Goal: Task Accomplishment & Management: Complete application form

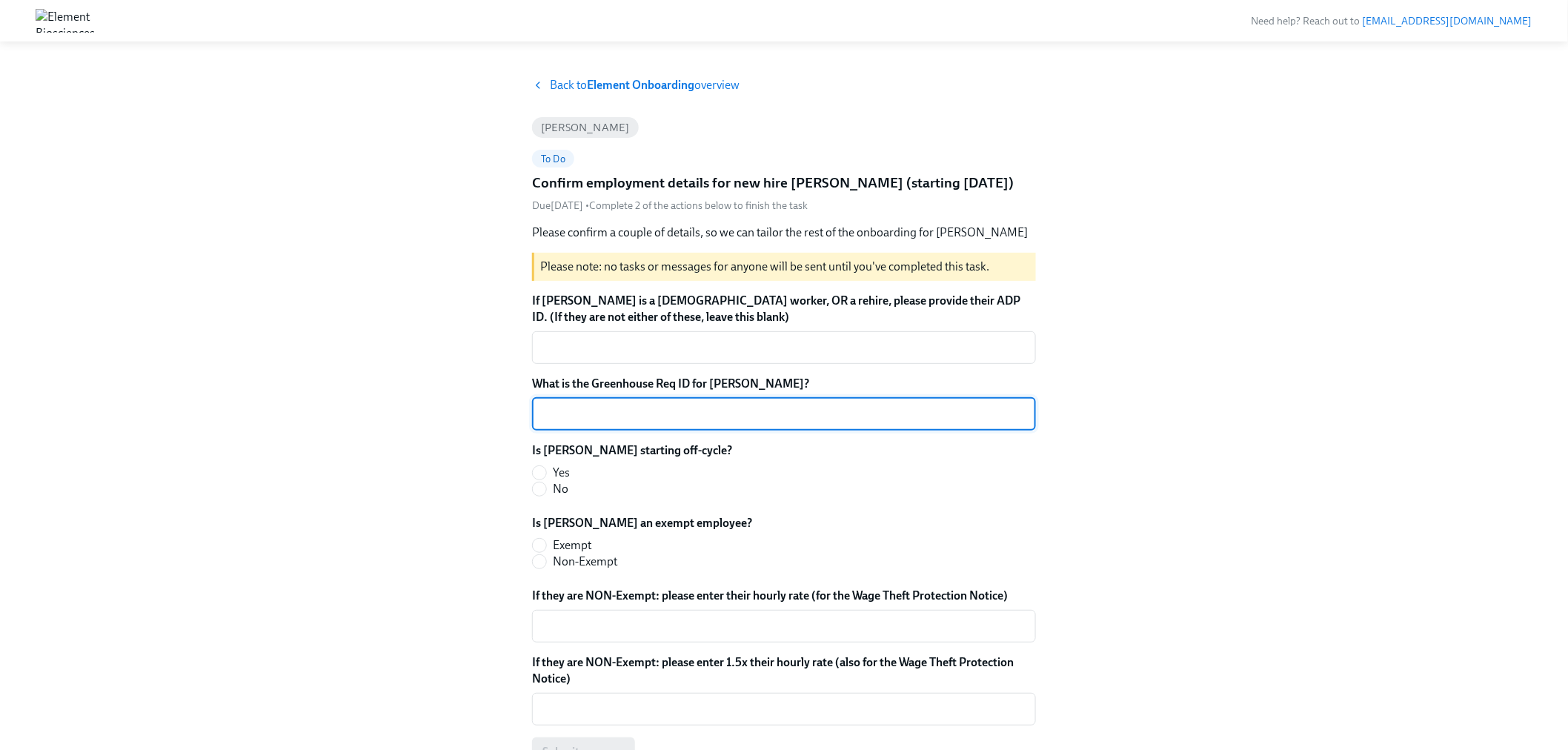
click at [616, 415] on textarea "What is the Greenhouse Req ID for [PERSON_NAME]?" at bounding box center [784, 415] width 486 height 18
paste textarea "1-SW-2025"
type textarea "1-SW-2025"
click at [568, 491] on label "No" at bounding box center [626, 489] width 188 height 17
click at [546, 491] on input "No" at bounding box center [539, 489] width 14 height 14
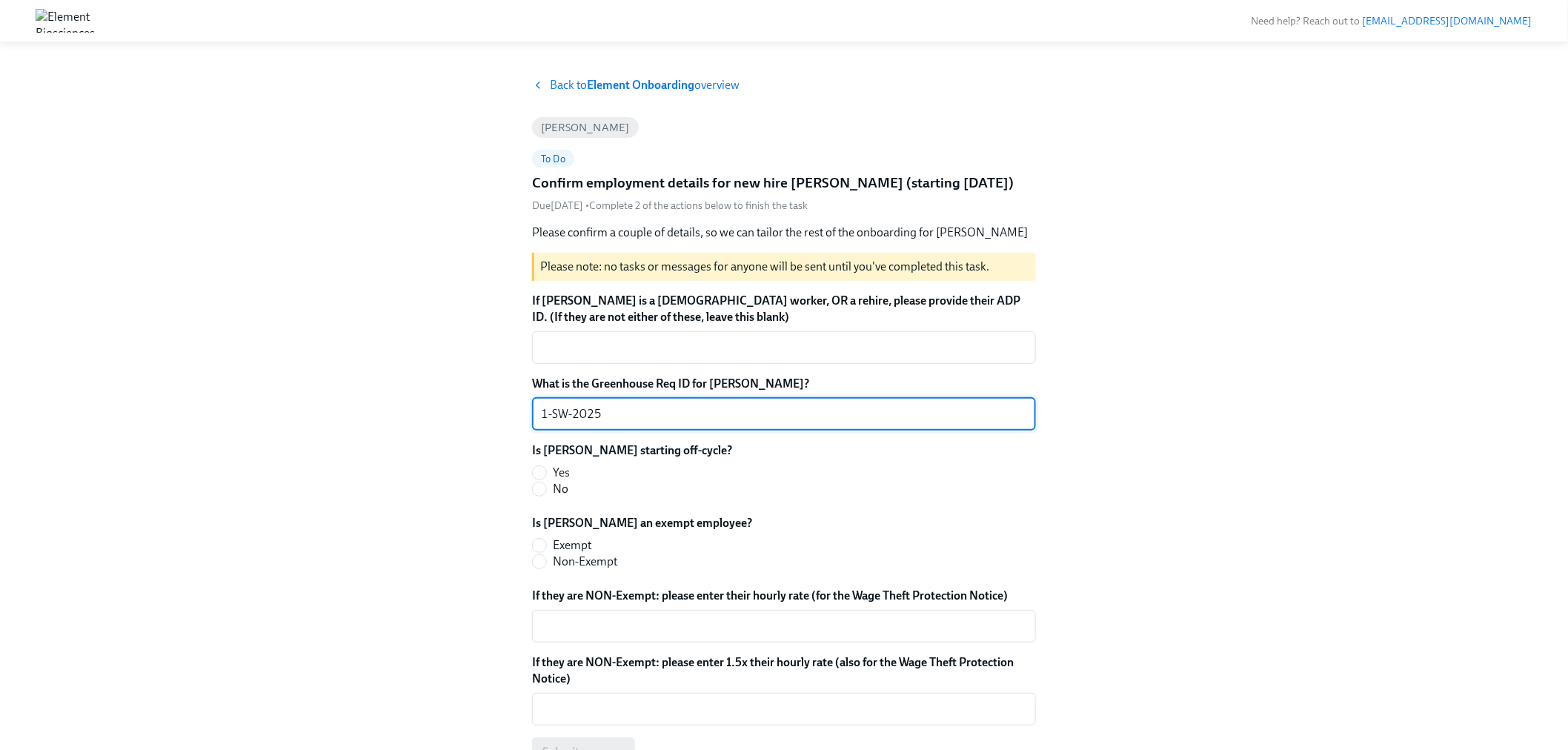
radio input "true"
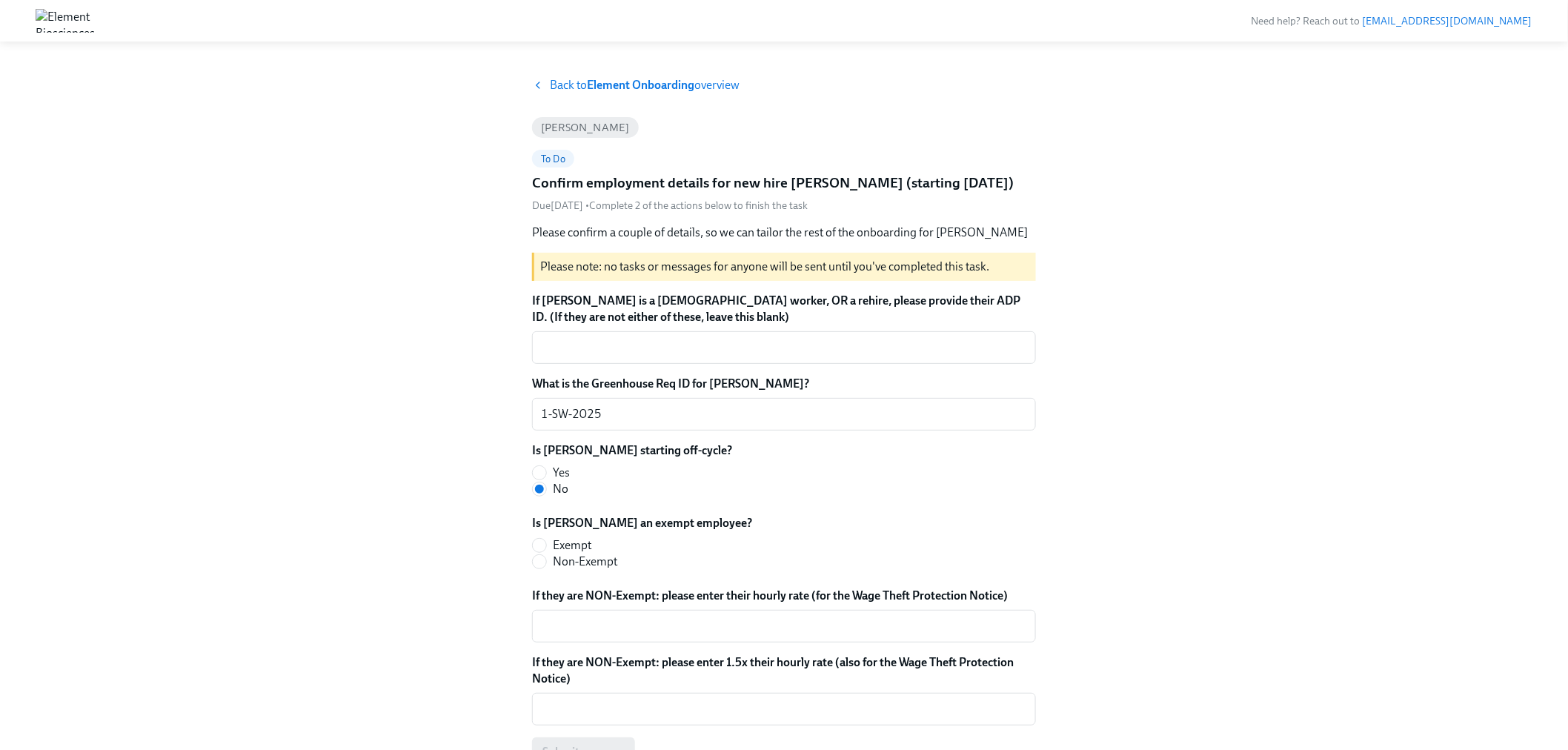
click at [576, 543] on span "Exempt" at bounding box center [572, 546] width 38 height 17
click at [546, 543] on input "Exempt" at bounding box center [539, 546] width 14 height 14
radio input "true"
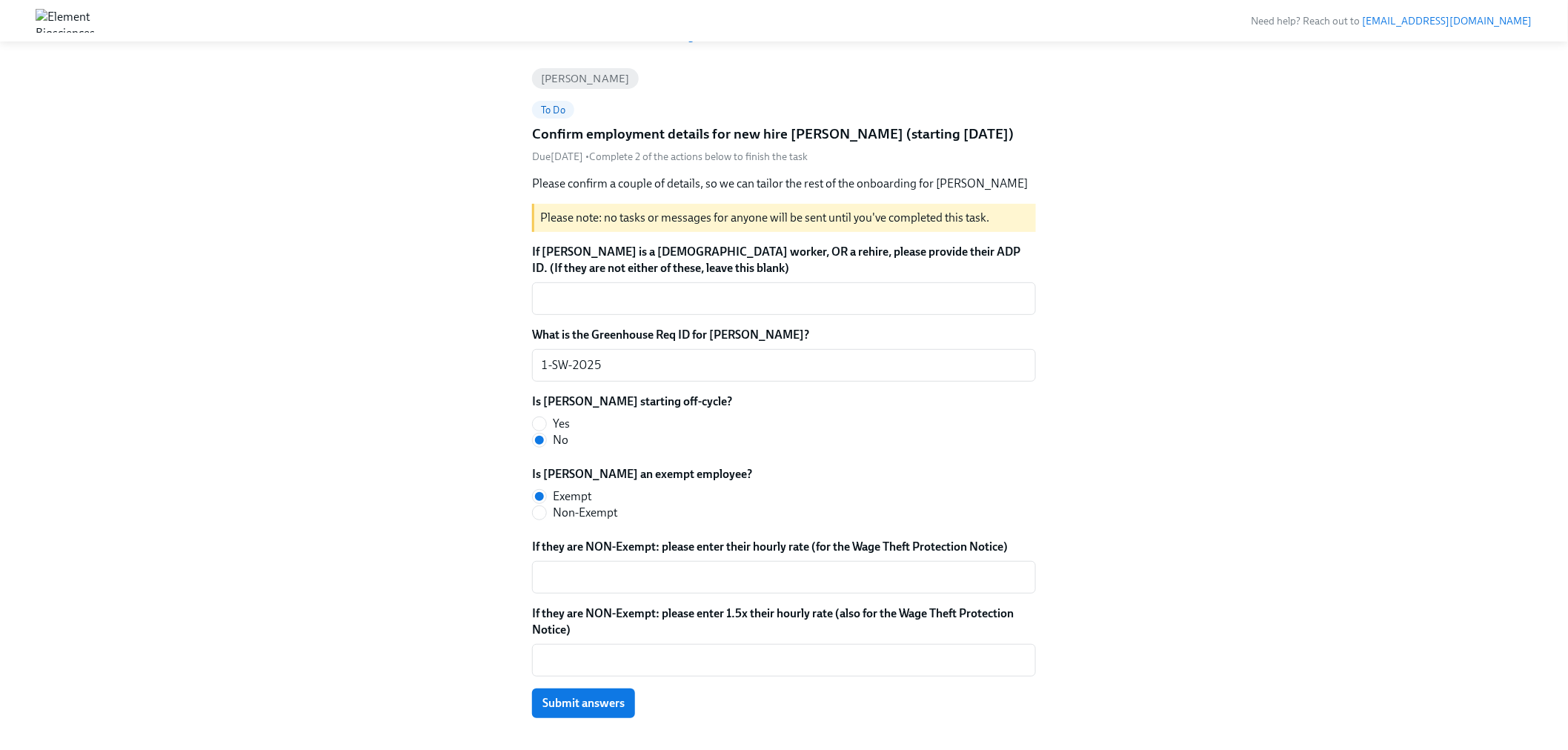
scroll to position [87, 0]
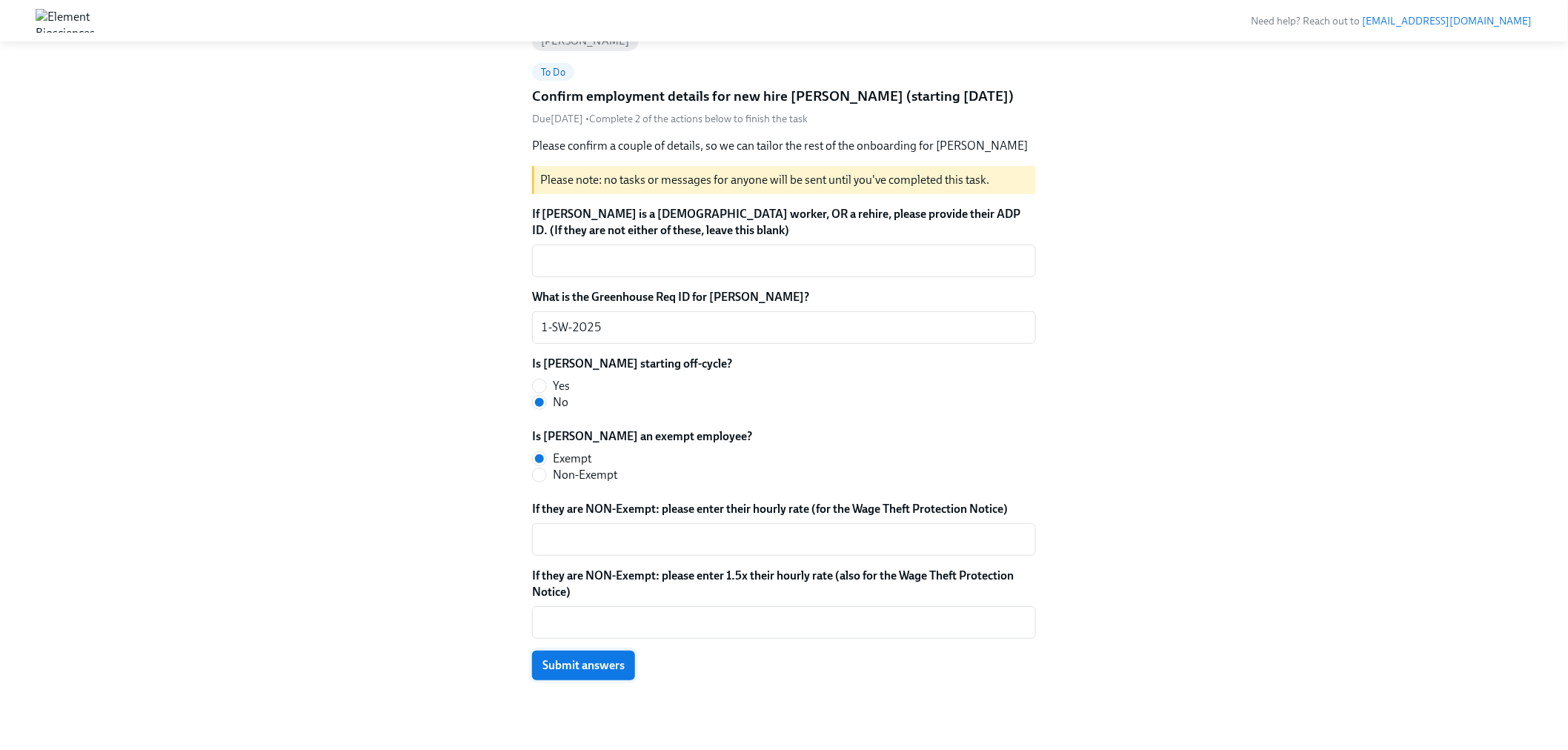
click at [596, 672] on button "Submit answers" at bounding box center [583, 666] width 103 height 29
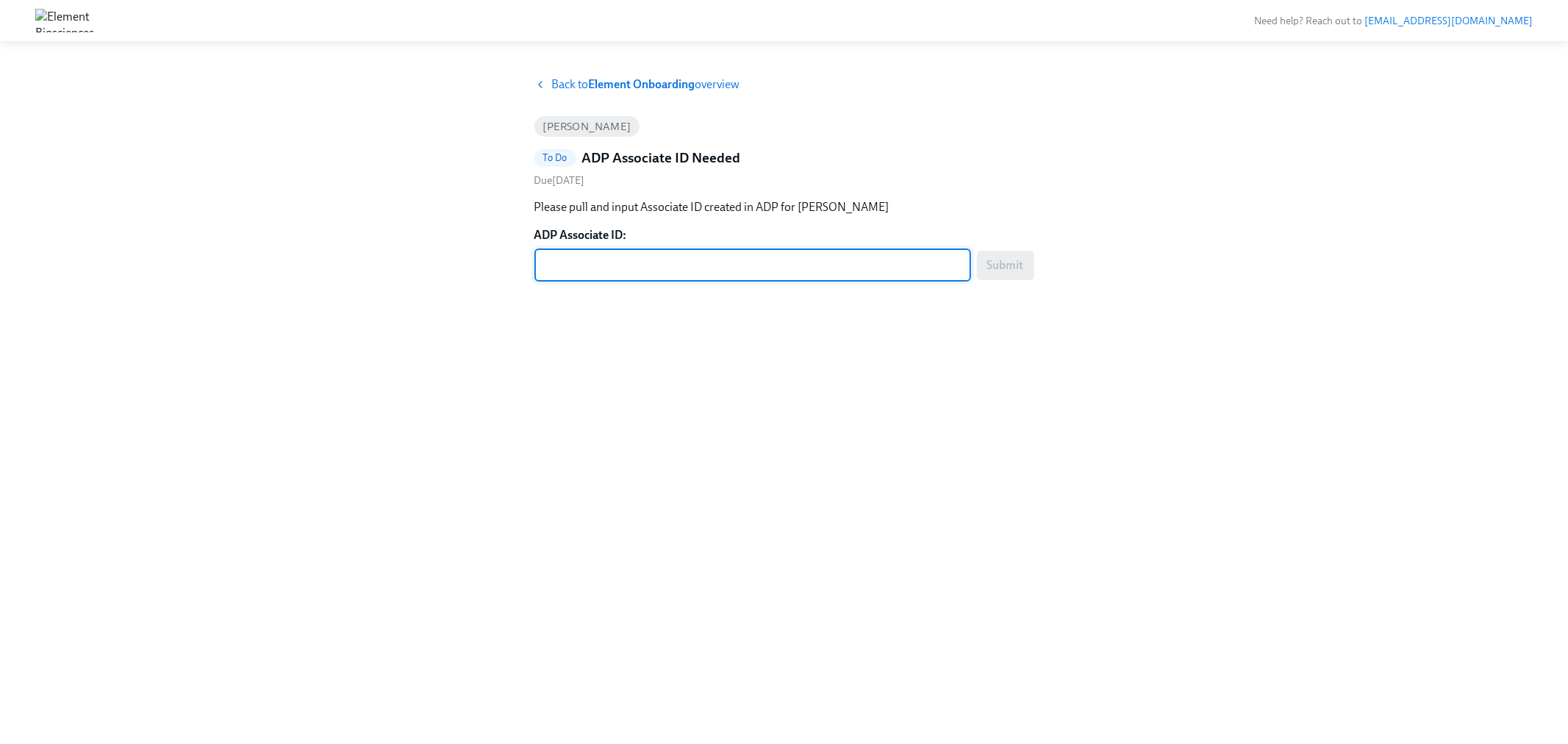
paste textarea "VPYI2T09R"
type textarea "VPYI2T09R"
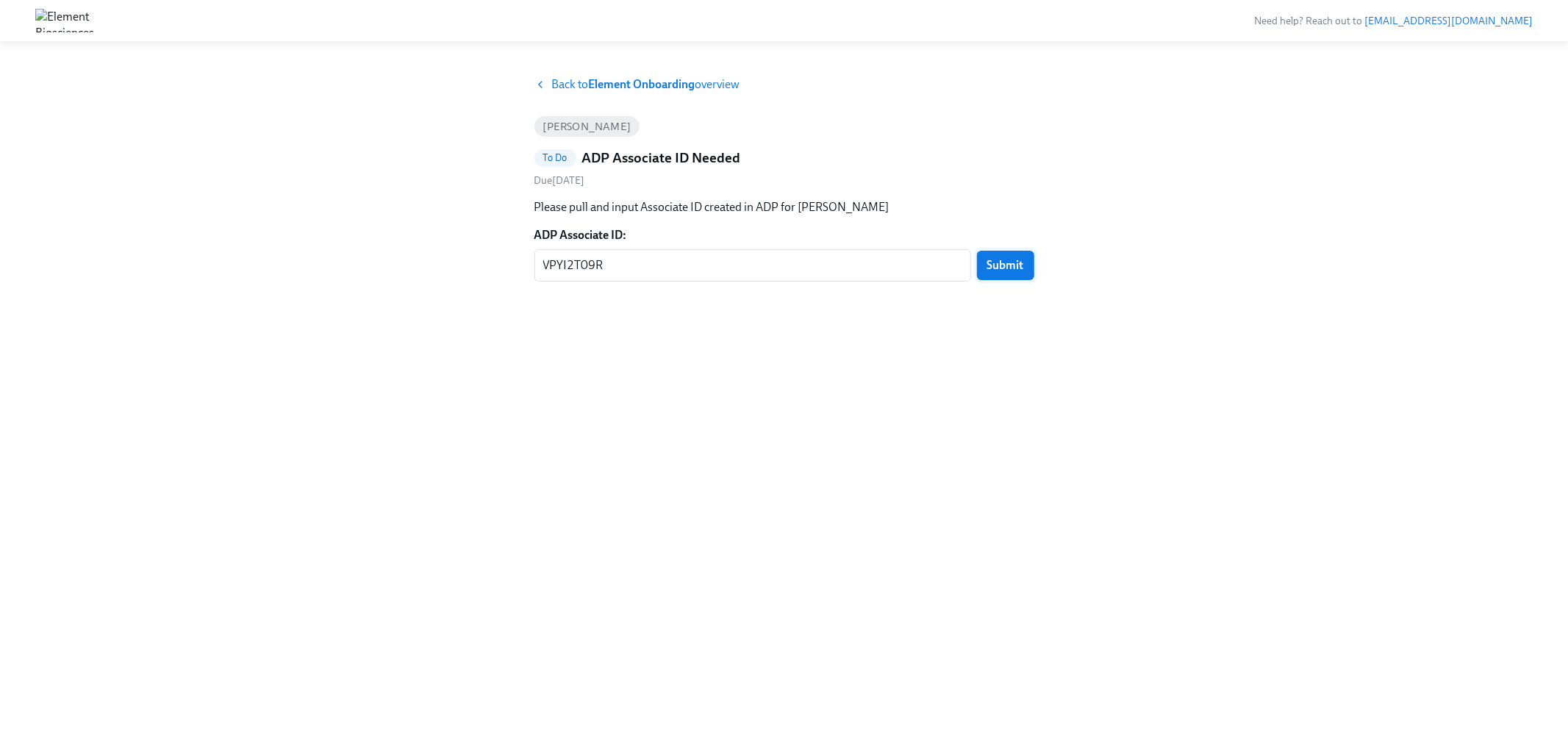
click at [1023, 262] on span "Submit" at bounding box center [1005, 265] width 37 height 15
